Goal: Communication & Community: Answer question/provide support

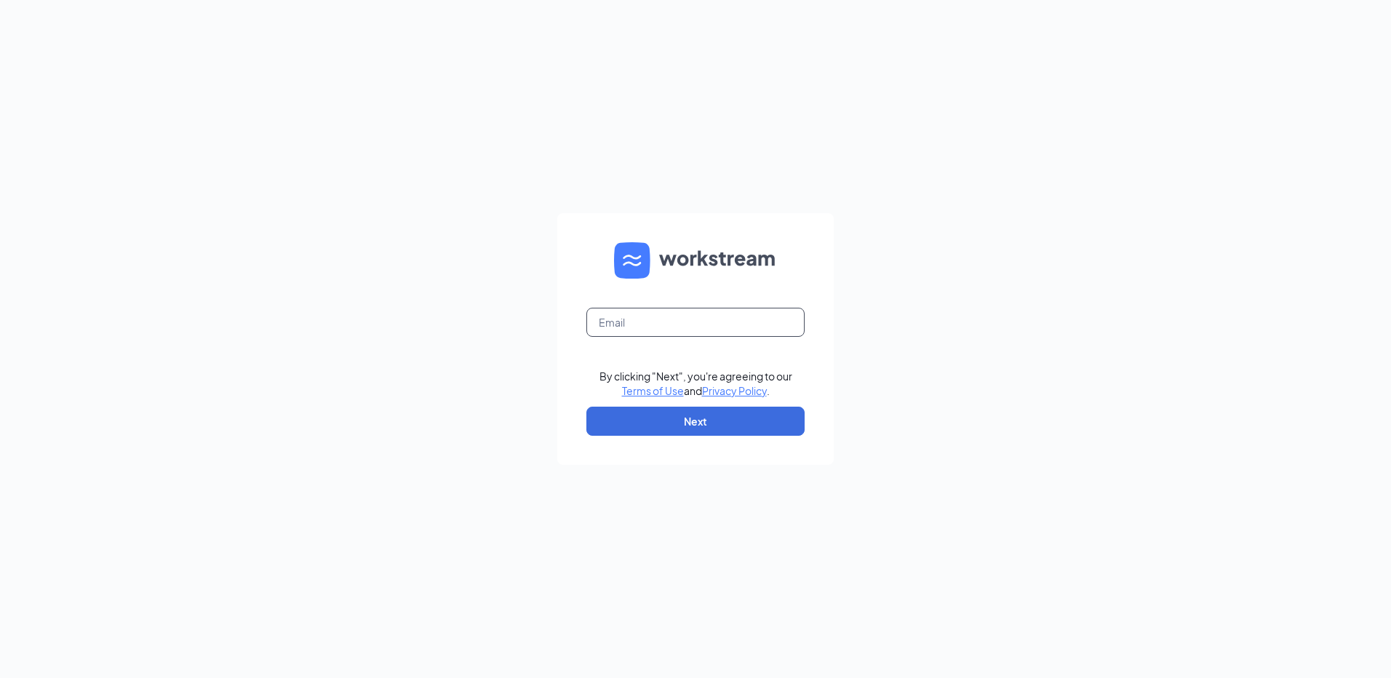
paste input "bdr2941"
type input "b"
drag, startPoint x: 724, startPoint y: 320, endPoint x: 557, endPoint y: 327, distance: 167.4
click at [557, 327] on div "rs039775@tacobell.com By clicking "Next", you're agreeing to our Terms of Use a…" at bounding box center [695, 339] width 1391 height 678
type input "rs039775@tacobell.com"
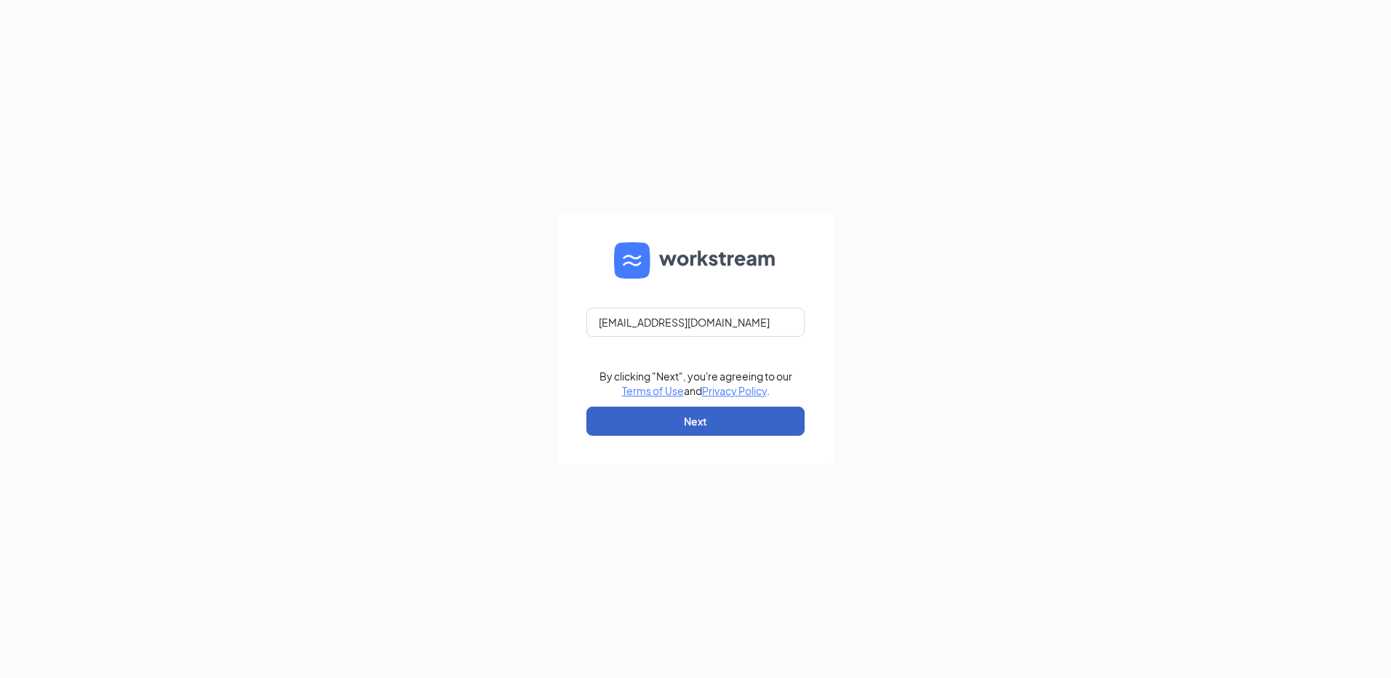
click at [687, 421] on button "Next" at bounding box center [695, 421] width 218 height 29
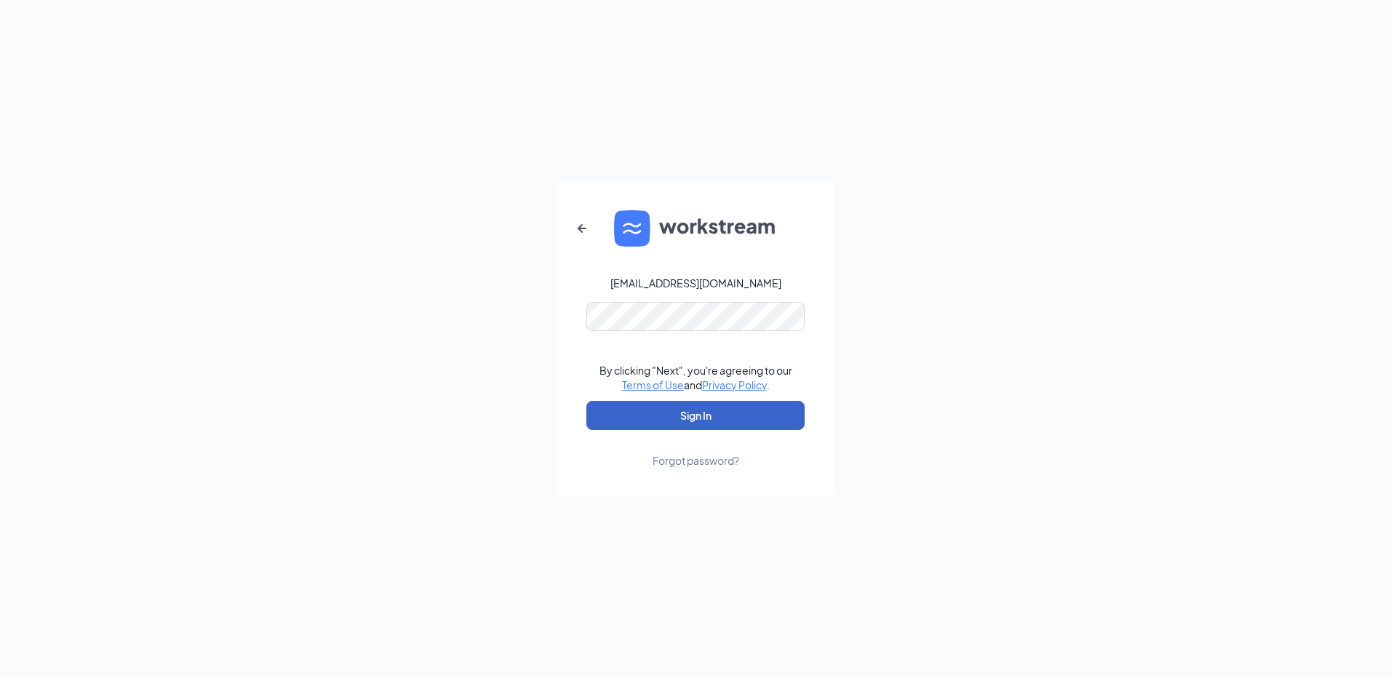
click at [715, 417] on button "Sign In" at bounding box center [695, 415] width 218 height 29
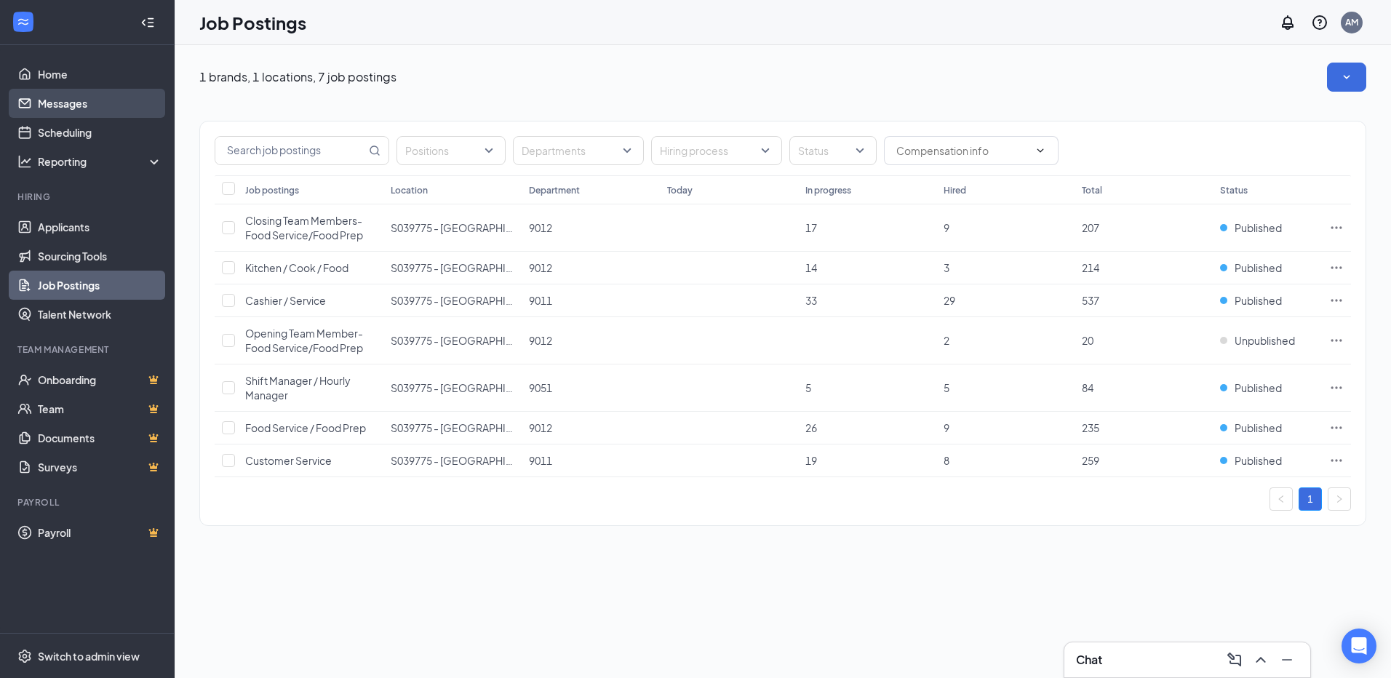
click at [116, 95] on link "Messages" at bounding box center [100, 103] width 124 height 29
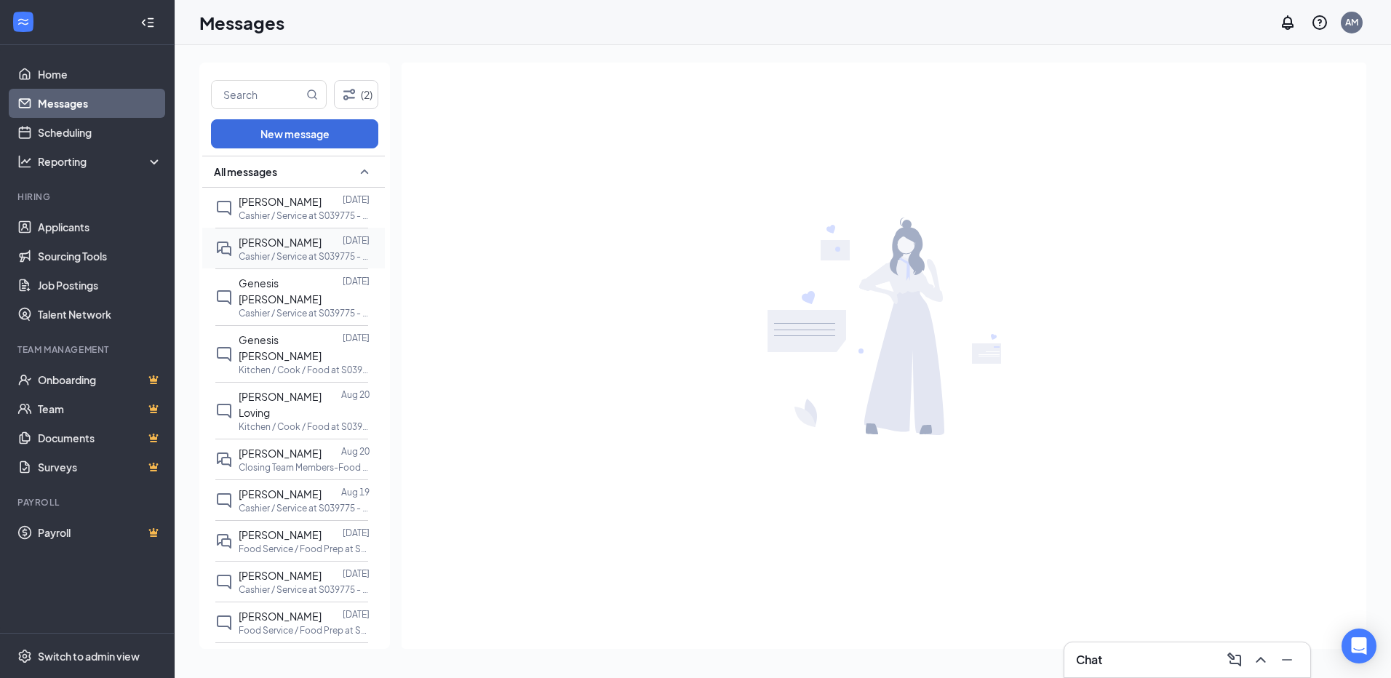
click at [308, 250] on div "[PERSON_NAME]" at bounding box center [280, 242] width 83 height 16
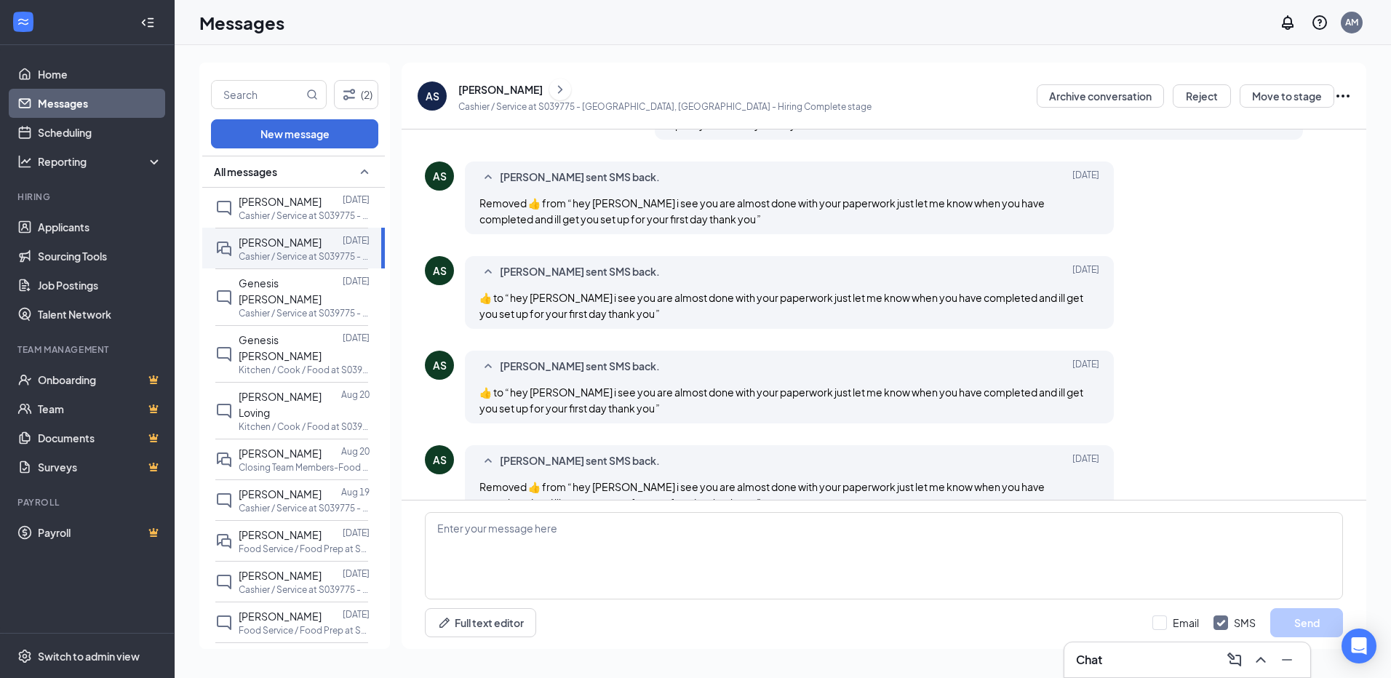
scroll to position [542, 0]
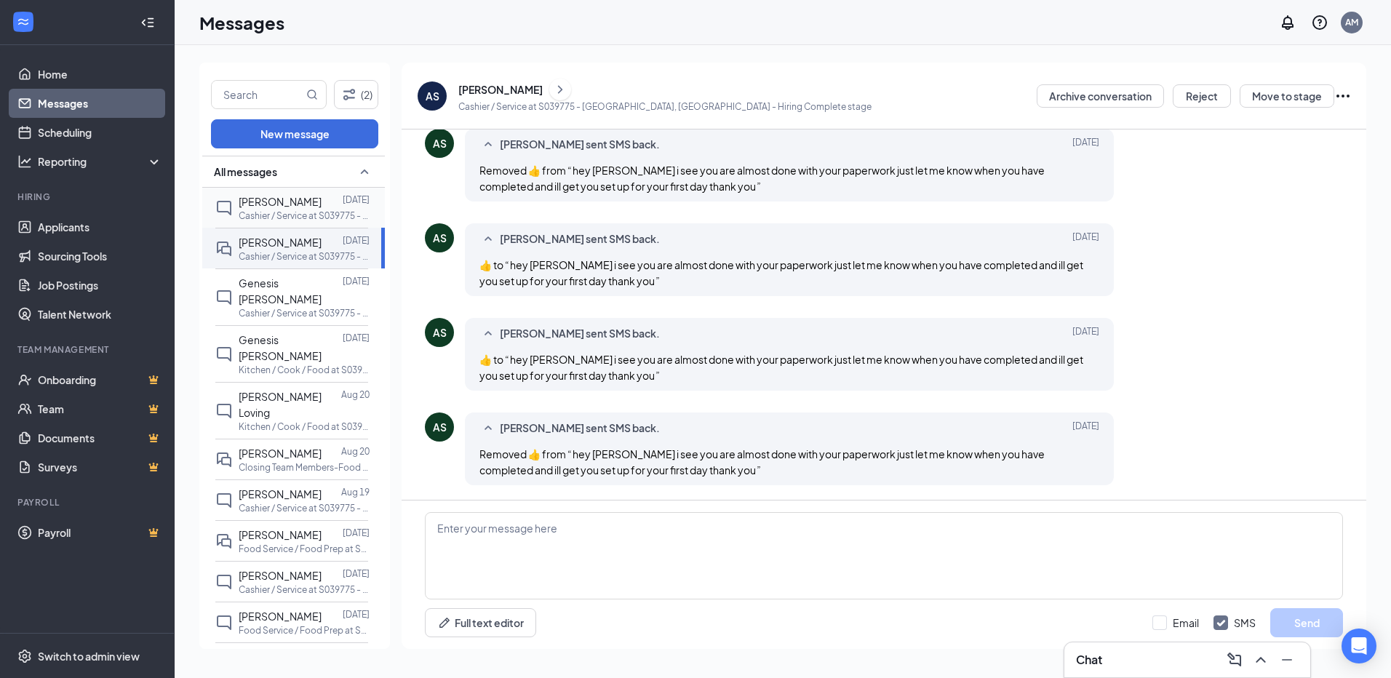
click at [322, 200] on div at bounding box center [332, 202] width 21 height 16
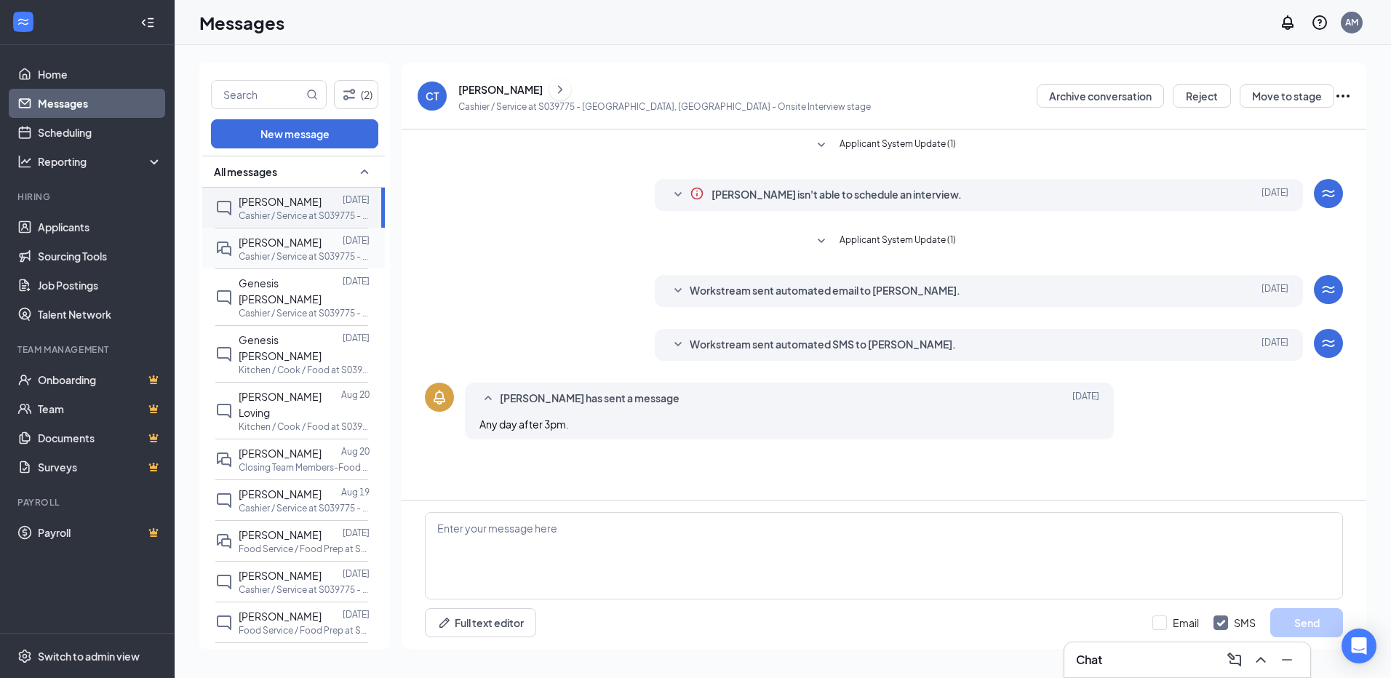
click at [318, 252] on p "Cashier / Service at S039775 - [GEOGRAPHIC_DATA], [GEOGRAPHIC_DATA]" at bounding box center [304, 256] width 131 height 12
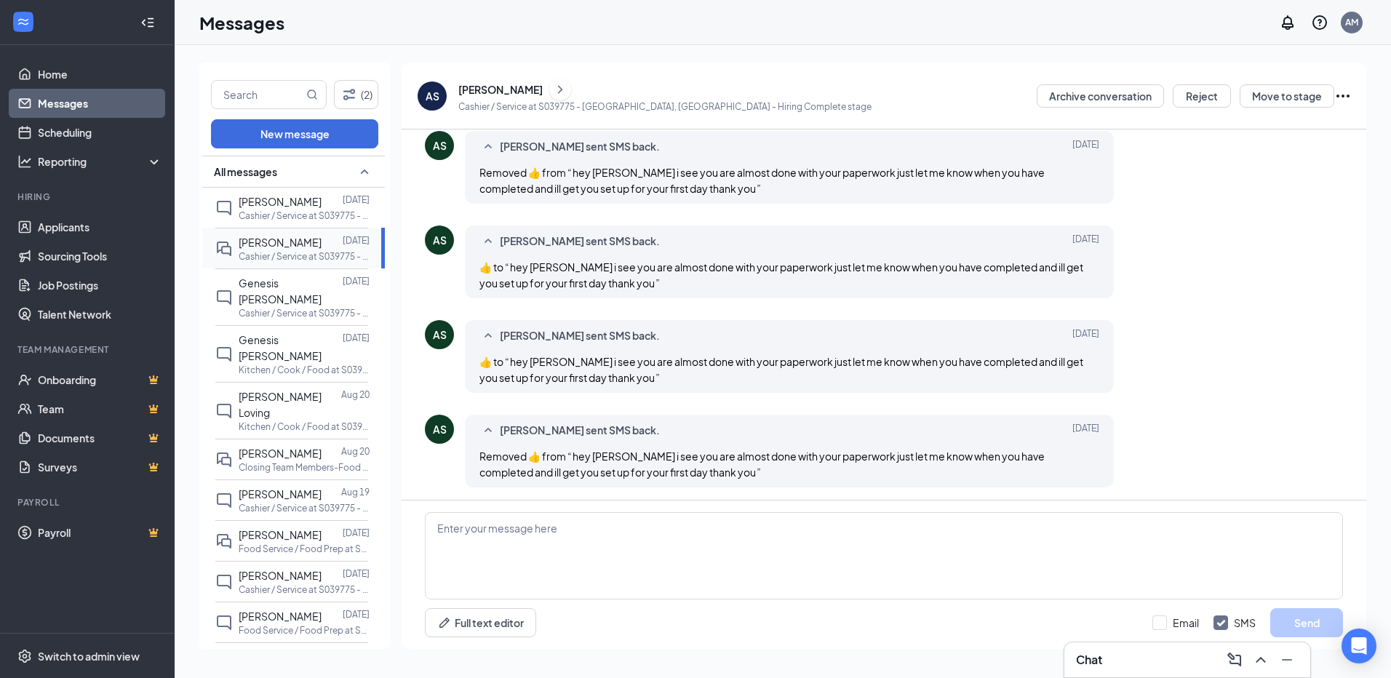
scroll to position [542, 0]
click at [303, 307] on p "Cashier / Service at S039775 - [GEOGRAPHIC_DATA], [GEOGRAPHIC_DATA]" at bounding box center [304, 313] width 131 height 12
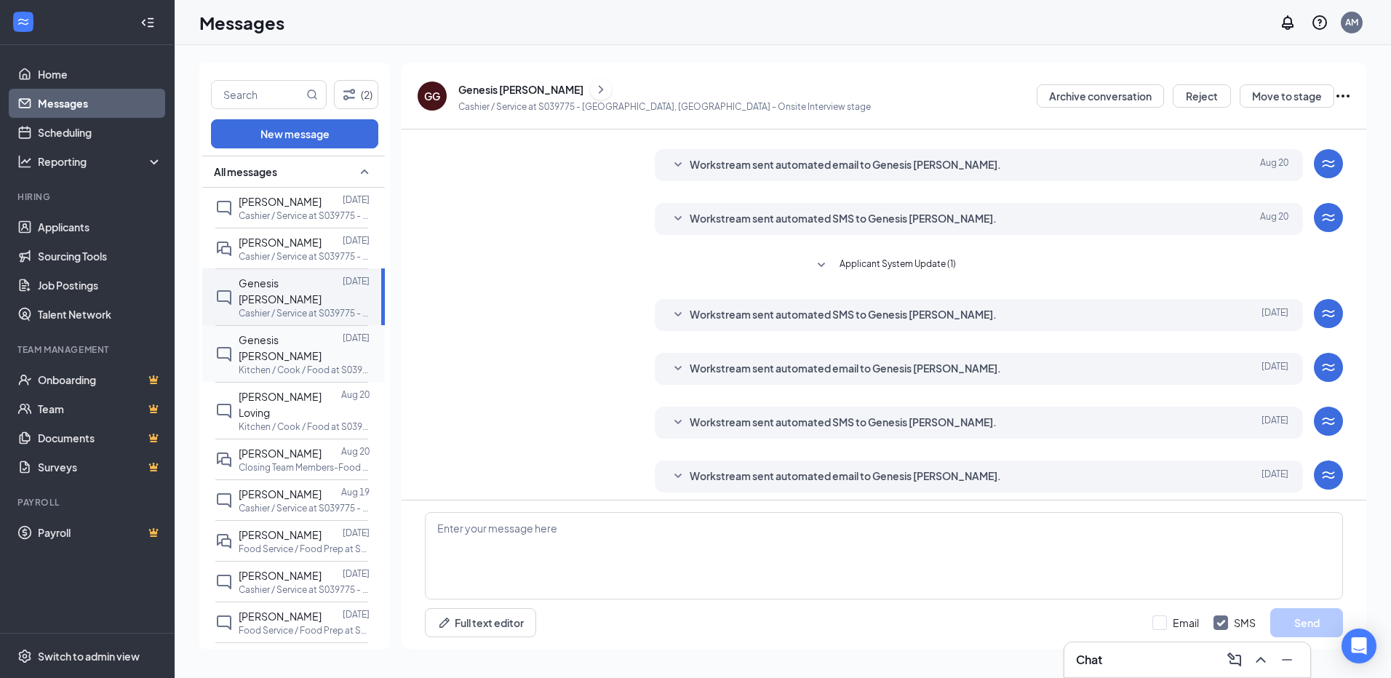
scroll to position [191, 0]
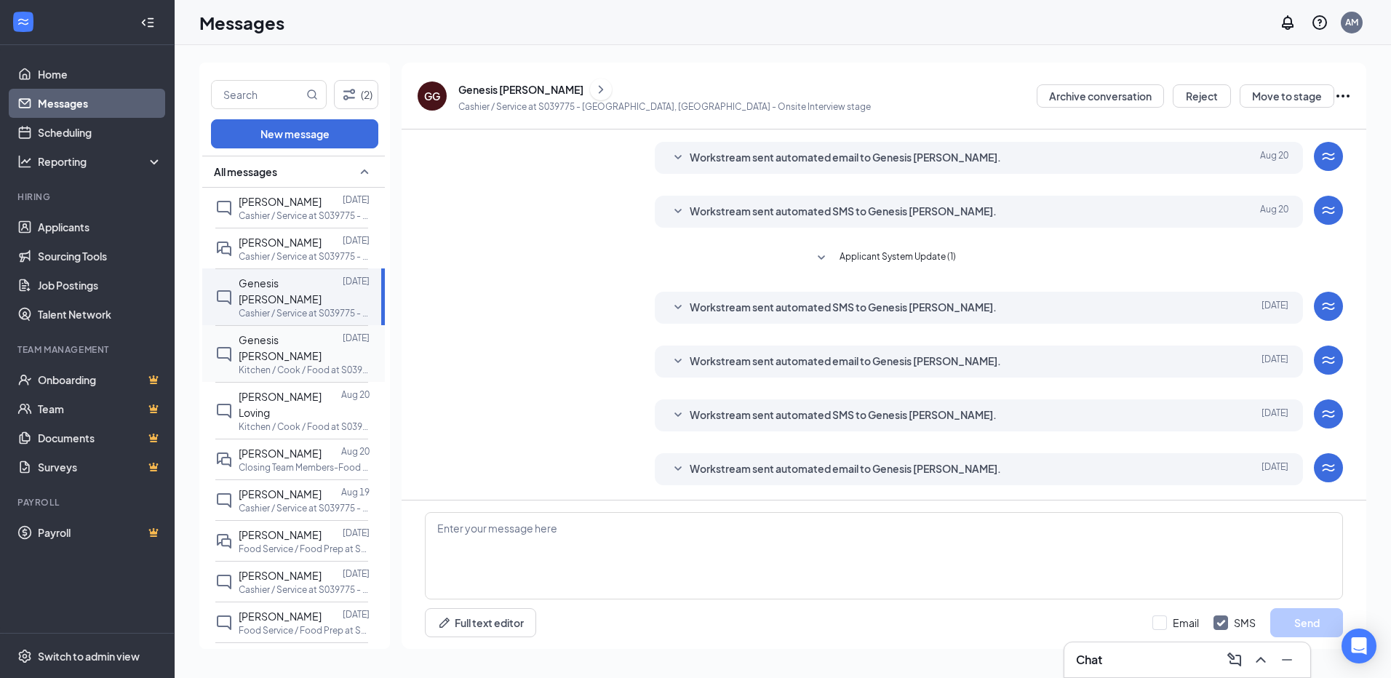
click at [298, 333] on span "Genesis [PERSON_NAME]" at bounding box center [280, 347] width 83 height 29
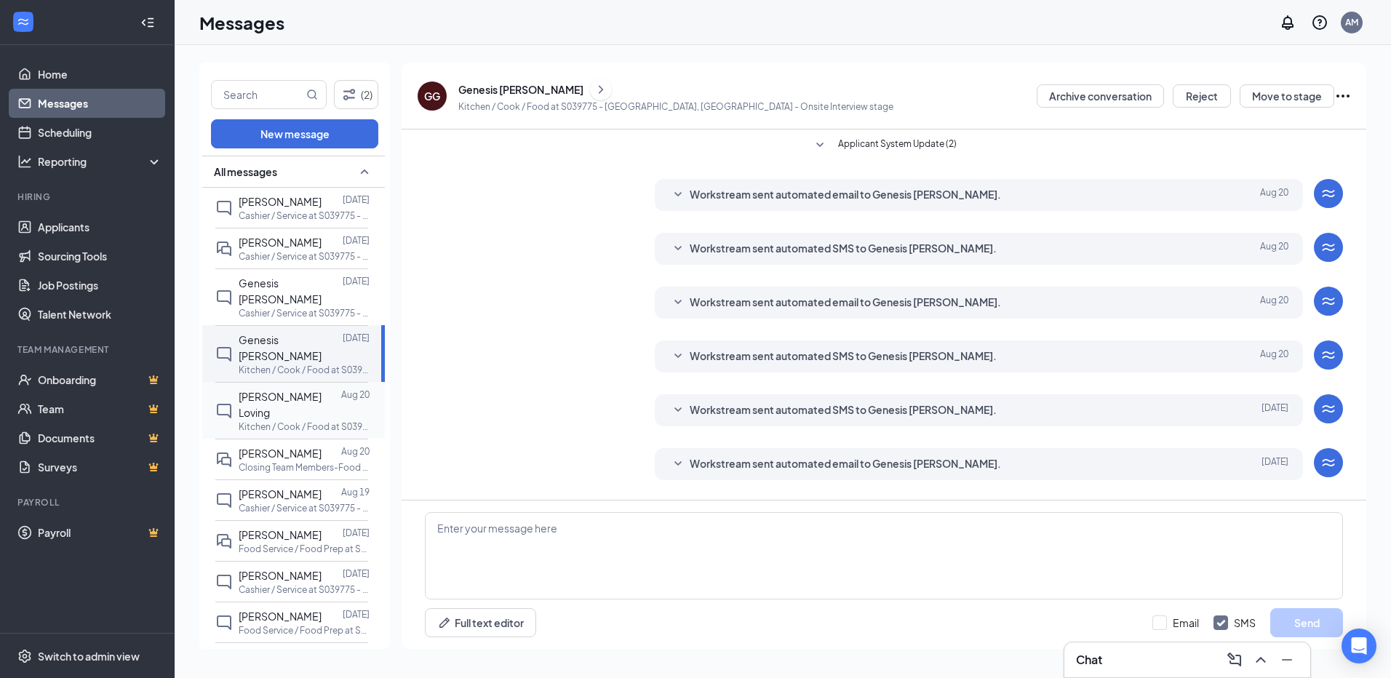
click at [287, 420] on p "Kitchen / Cook / Food at S039775 - [GEOGRAPHIC_DATA], [GEOGRAPHIC_DATA]" at bounding box center [304, 426] width 131 height 12
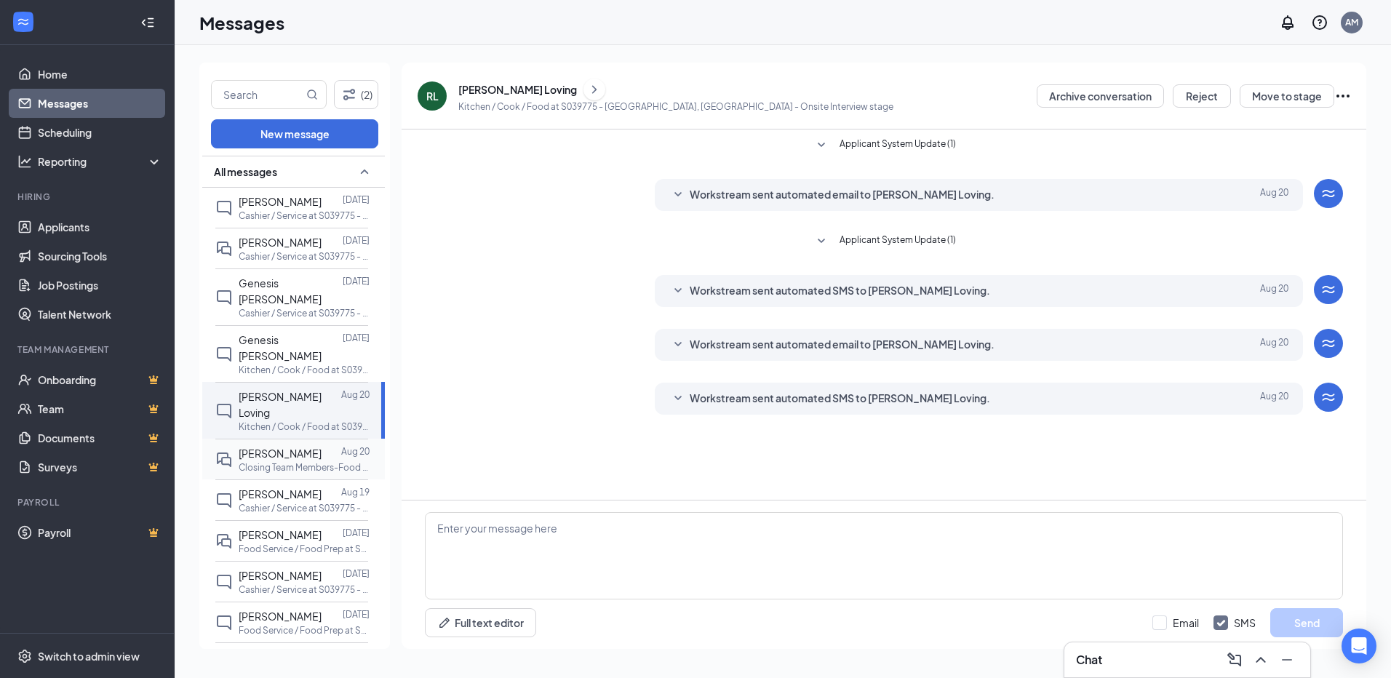
click at [287, 447] on span "[PERSON_NAME]" at bounding box center [280, 453] width 83 height 13
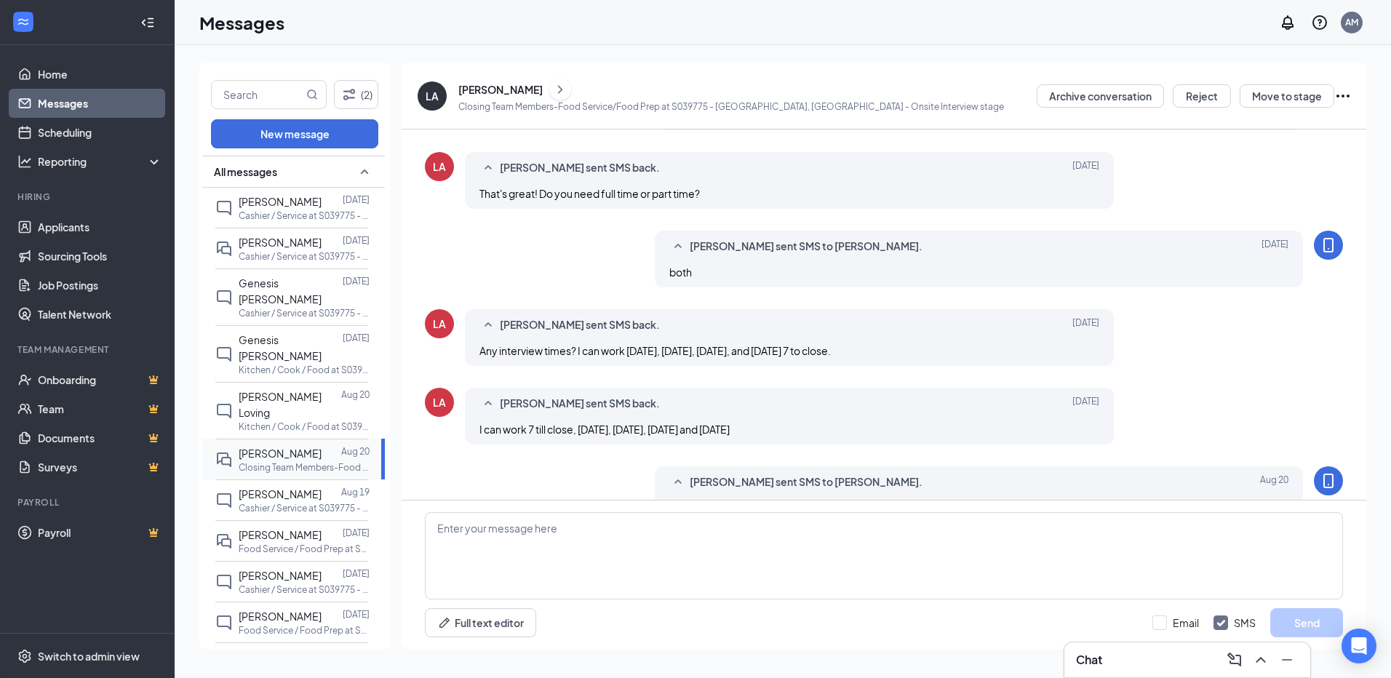
scroll to position [494, 0]
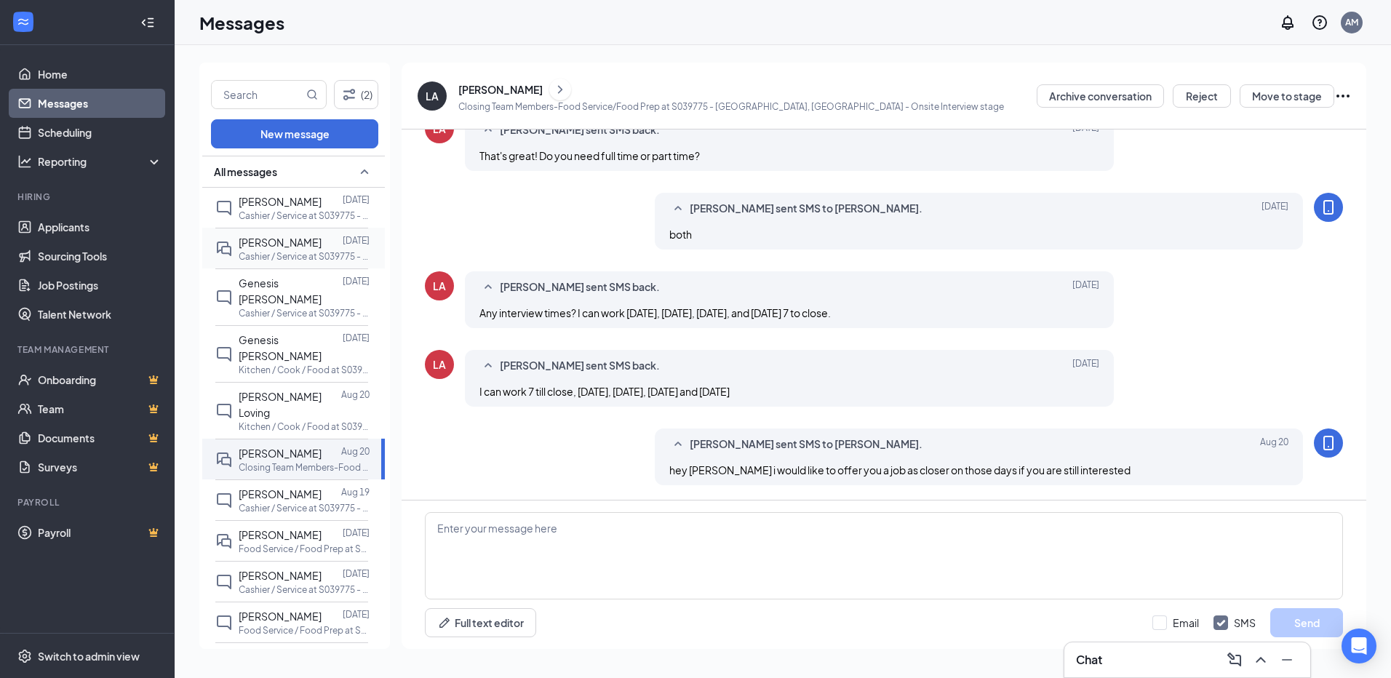
click at [295, 253] on p "Cashier / Service at S039775 - [GEOGRAPHIC_DATA], [GEOGRAPHIC_DATA]" at bounding box center [304, 256] width 131 height 12
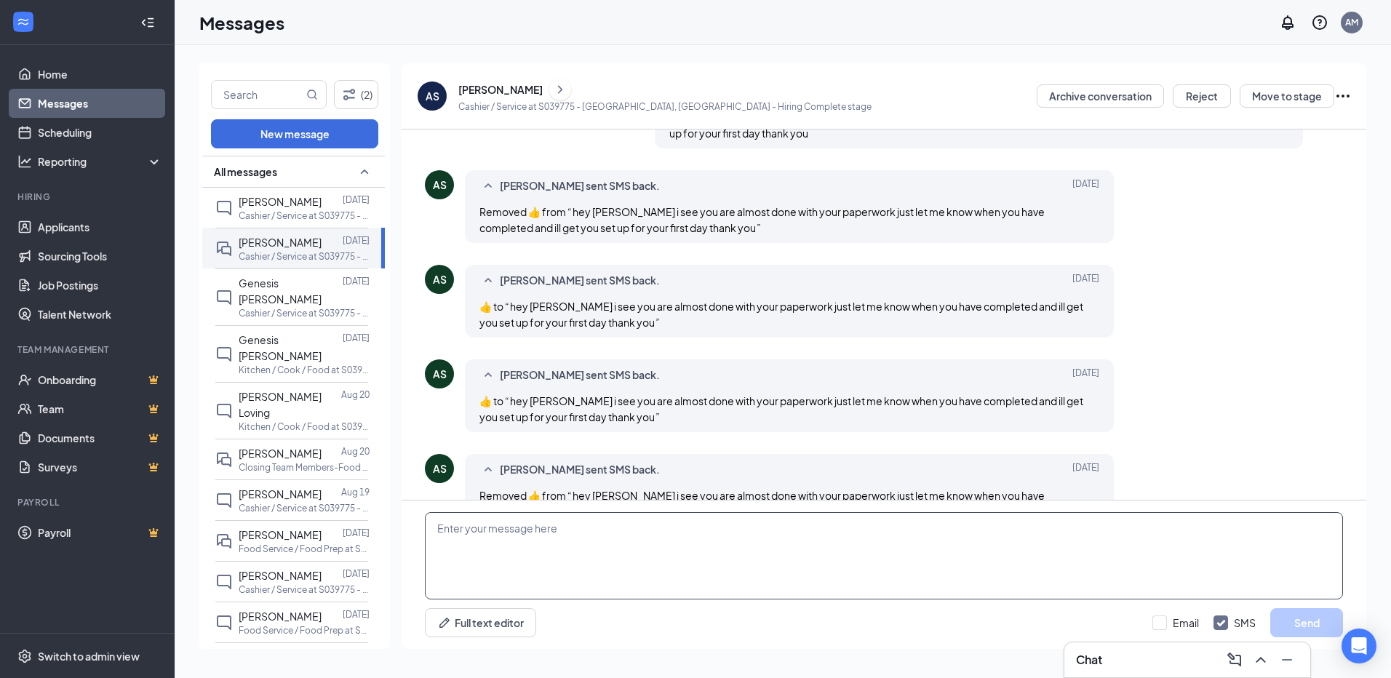
scroll to position [542, 0]
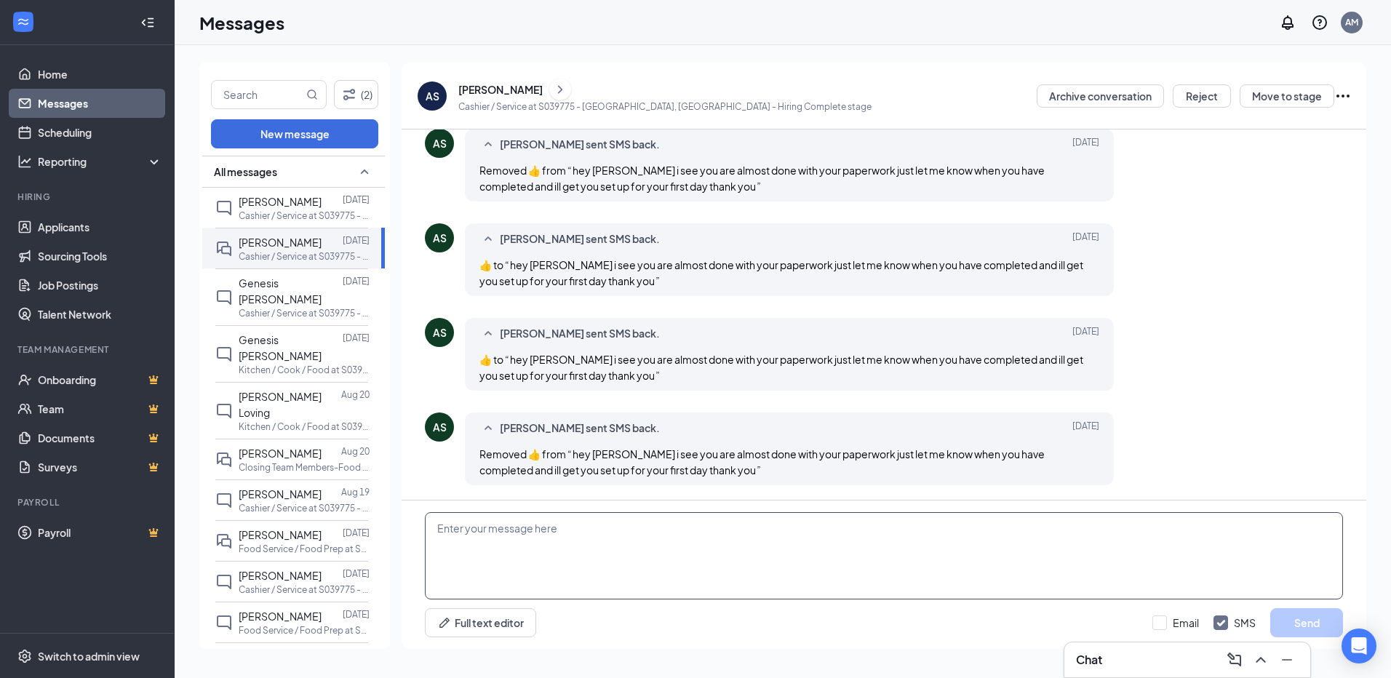
click at [625, 538] on textarea at bounding box center [884, 555] width 918 height 87
type textarea "hey [PERSON_NAME] would you be available [DATE] to come in to finish paperwork?"
click at [1312, 618] on button "Send" at bounding box center [1306, 622] width 73 height 29
